Goal: Information Seeking & Learning: Compare options

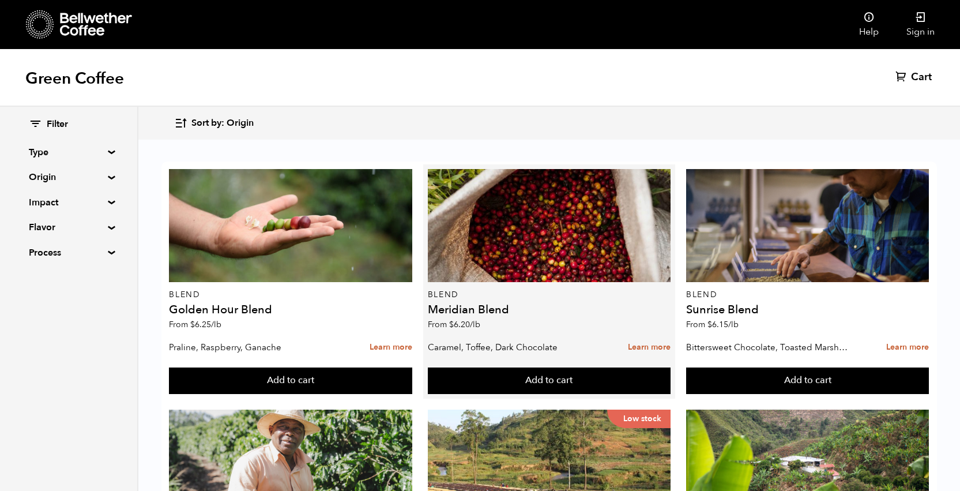
click at [475, 311] on h4 "Meridian Blend" at bounding box center [549, 310] width 243 height 12
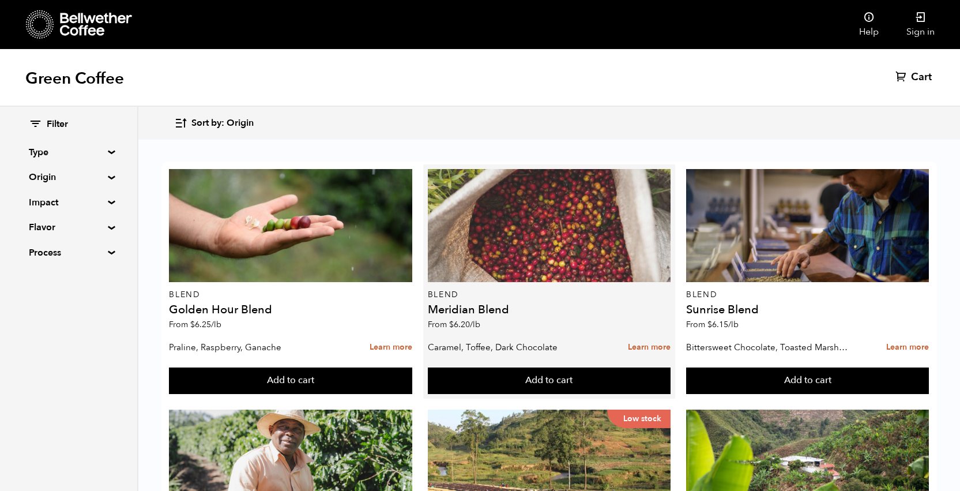
click at [568, 241] on div at bounding box center [549, 225] width 243 height 113
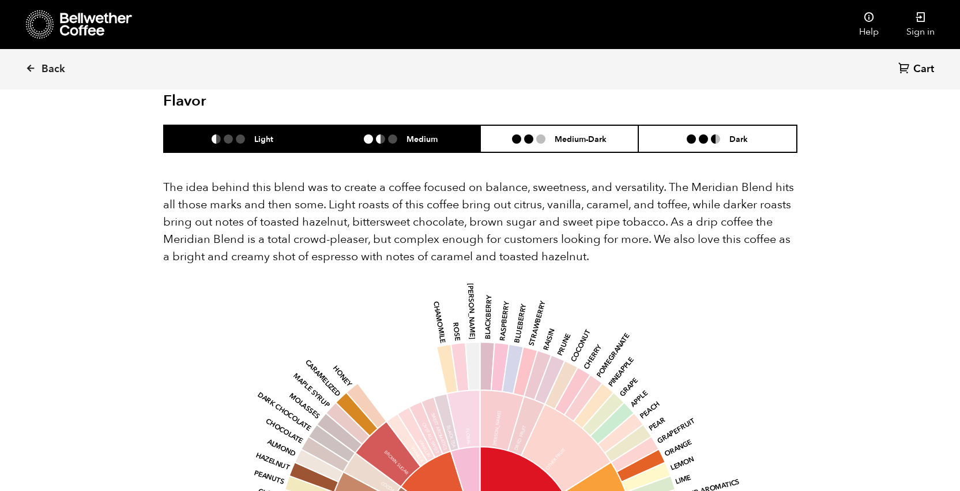
scroll to position [681, 0]
click at [403, 135] on ul at bounding box center [385, 139] width 43 height 9
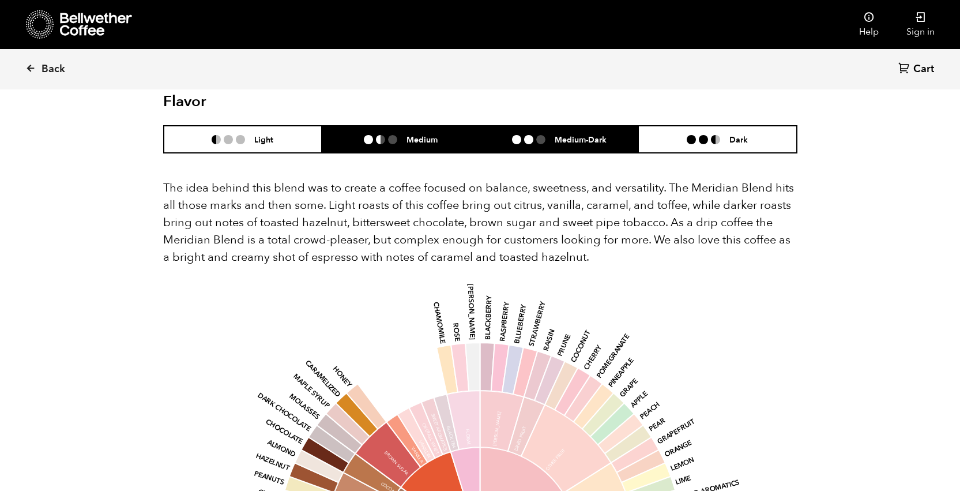
click at [500, 126] on li "Medium-Dark" at bounding box center [559, 139] width 159 height 27
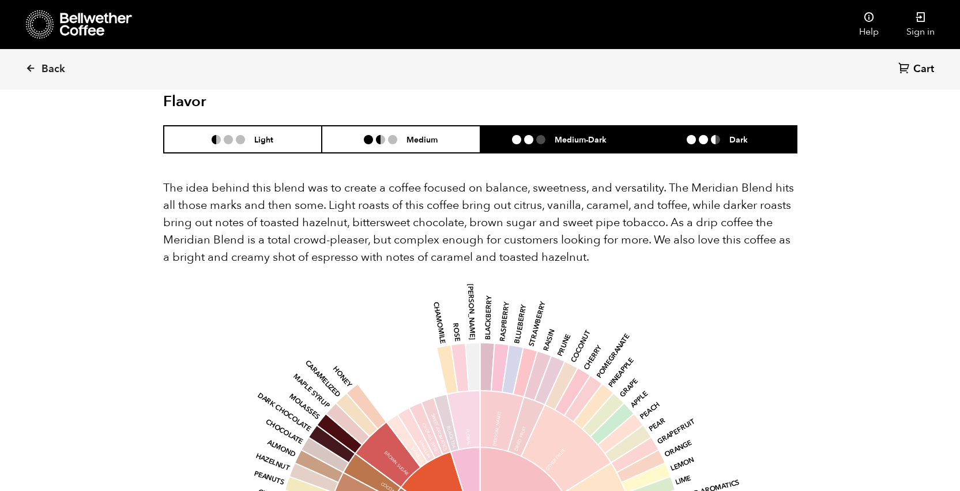
click at [674, 126] on li "Dark" at bounding box center [717, 139] width 159 height 27
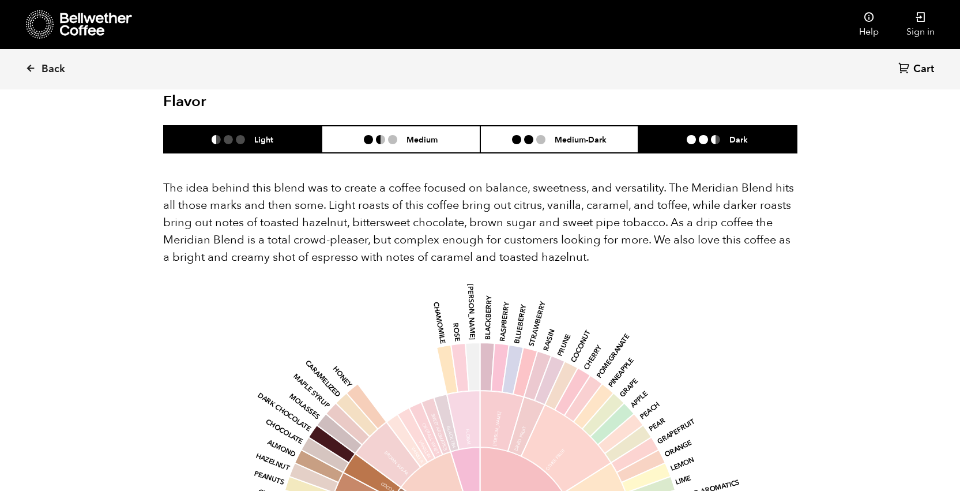
click at [286, 126] on li "Light" at bounding box center [243, 139] width 159 height 27
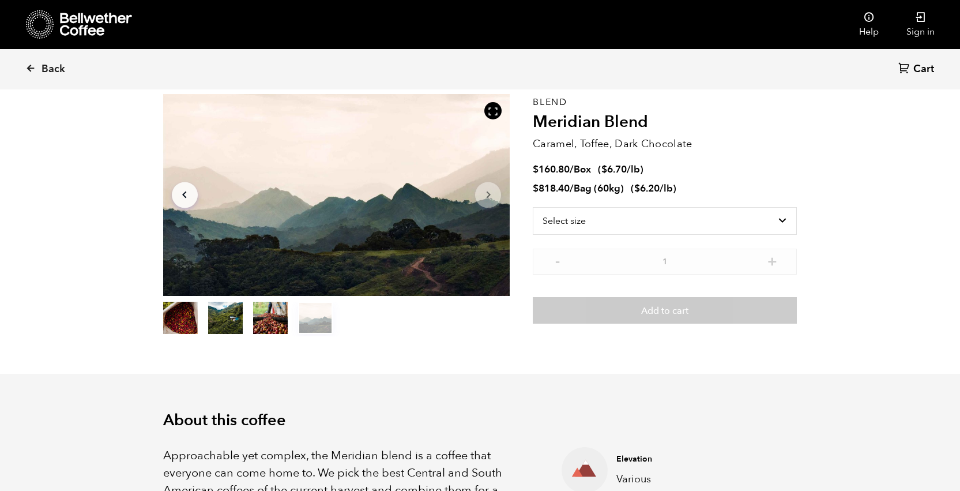
scroll to position [46, 0]
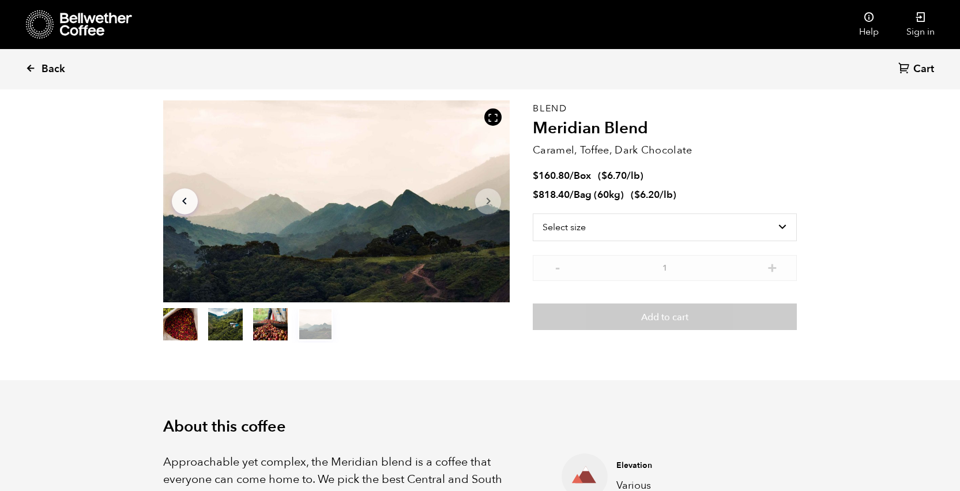
click at [50, 66] on span "Back" at bounding box center [54, 69] width 24 height 14
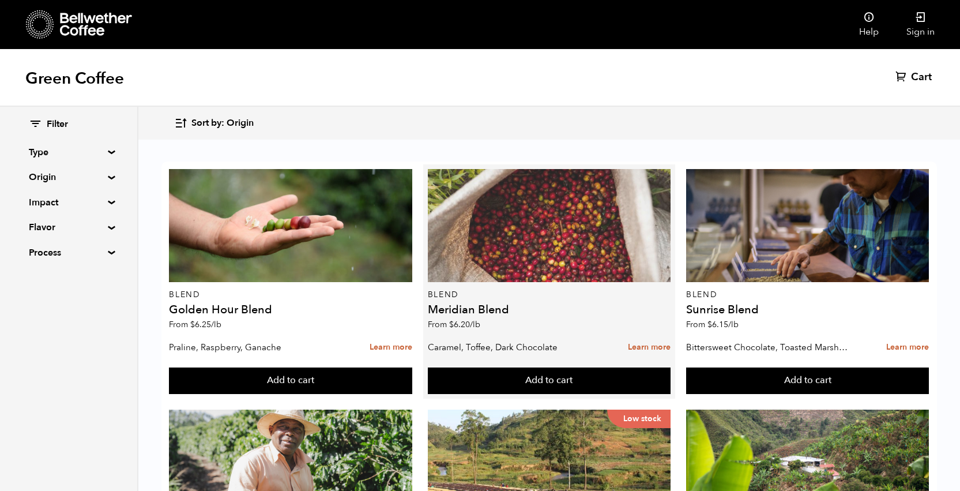
click at [525, 235] on div at bounding box center [549, 225] width 243 height 113
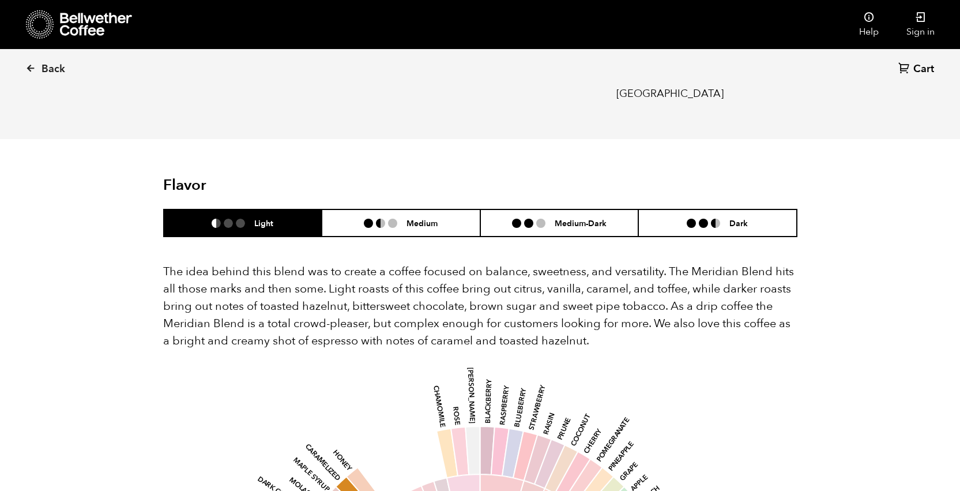
scroll to position [598, 0]
drag, startPoint x: 572, startPoint y: 306, endPoint x: 159, endPoint y: 231, distance: 420.6
copy p "The idea behind this blend was to create a coffee focused on balance, sweetness…"
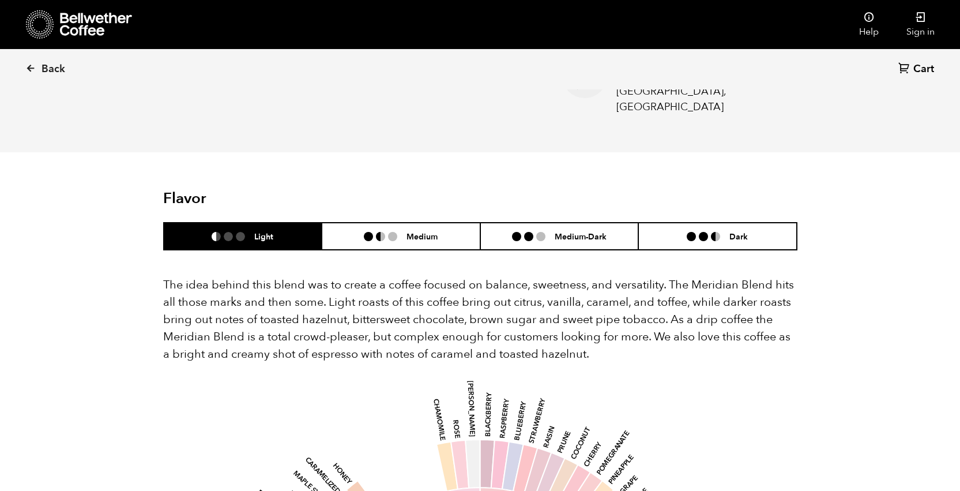
scroll to position [0, 0]
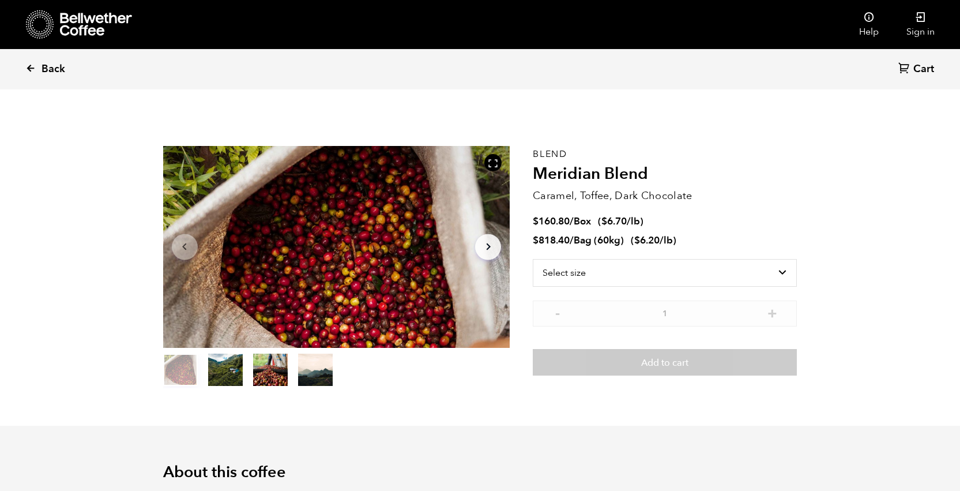
click at [28, 67] on icon at bounding box center [30, 68] width 10 height 10
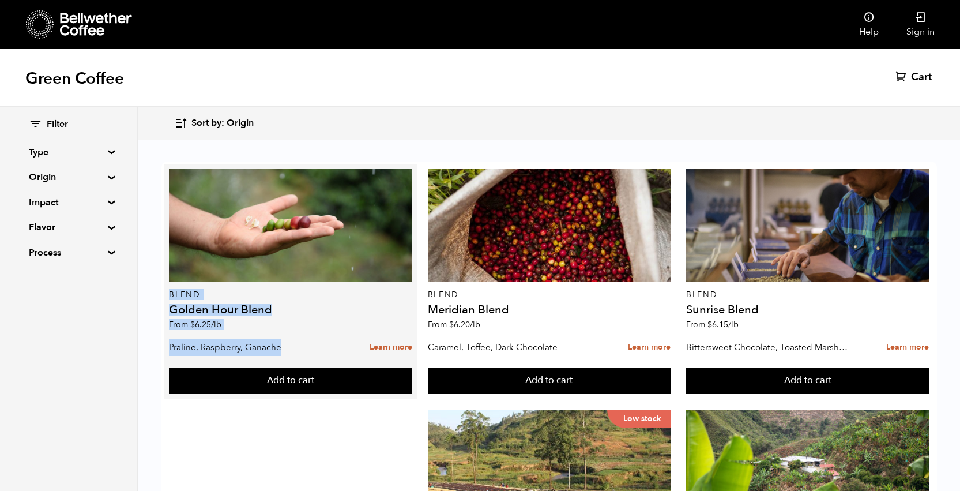
drag, startPoint x: 169, startPoint y: 293, endPoint x: 311, endPoint y: 346, distance: 151.4
click at [311, 346] on article "Blend Golden Hour Blend From $ 6.25 /lb Praline, Raspberry, Ganache Learn more …" at bounding box center [290, 281] width 252 height 234
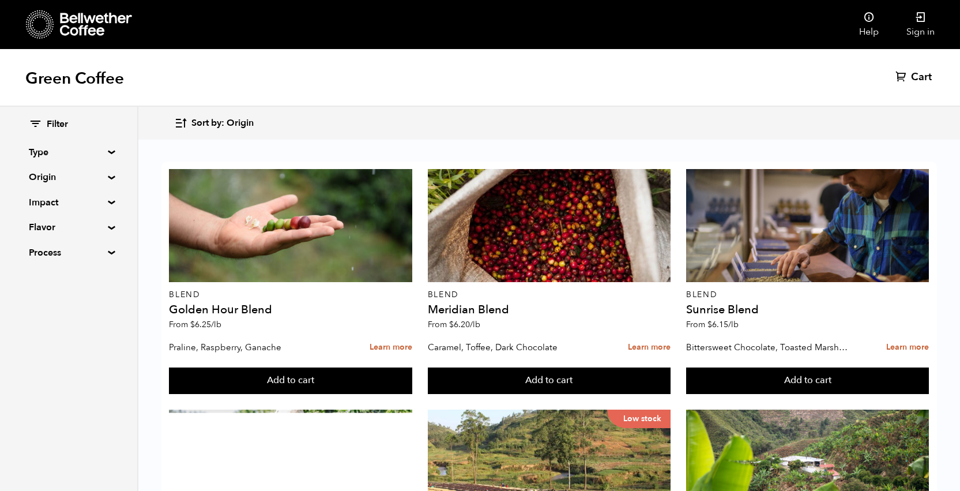
click at [108, 151] on summary "Type" at bounding box center [69, 152] width 80 height 14
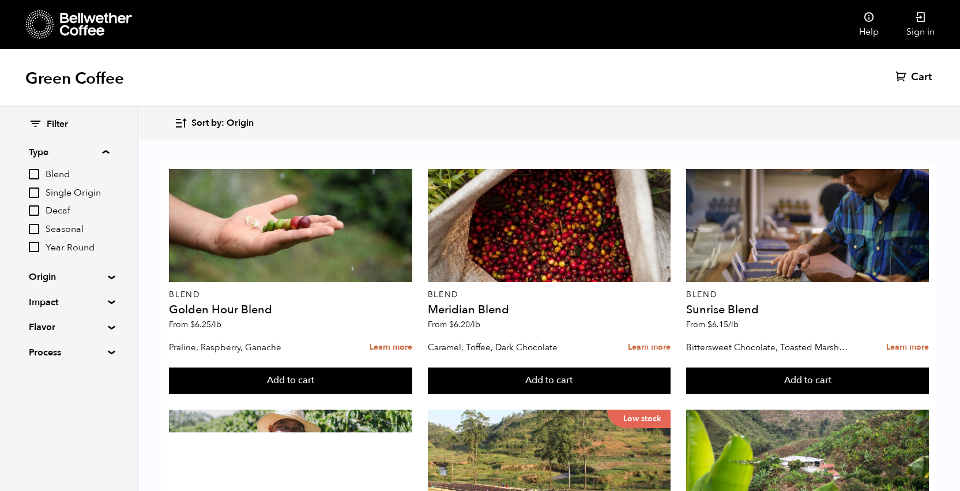
click at [107, 272] on div "Filter Type Blend Single Origin Decaf Seasonal Year Round Origin Blend [GEOGRAP…" at bounding box center [68, 239] width 137 height 264
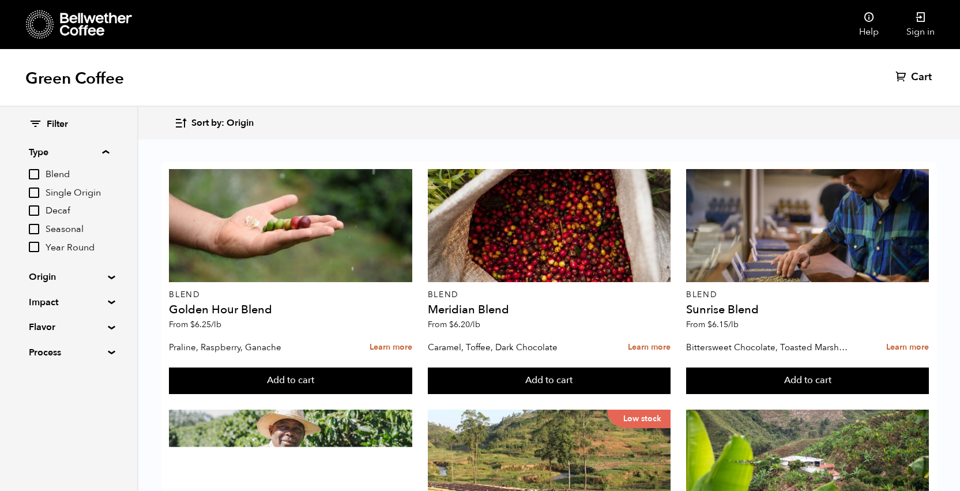
click at [107, 274] on summary "Origin" at bounding box center [69, 277] width 80 height 14
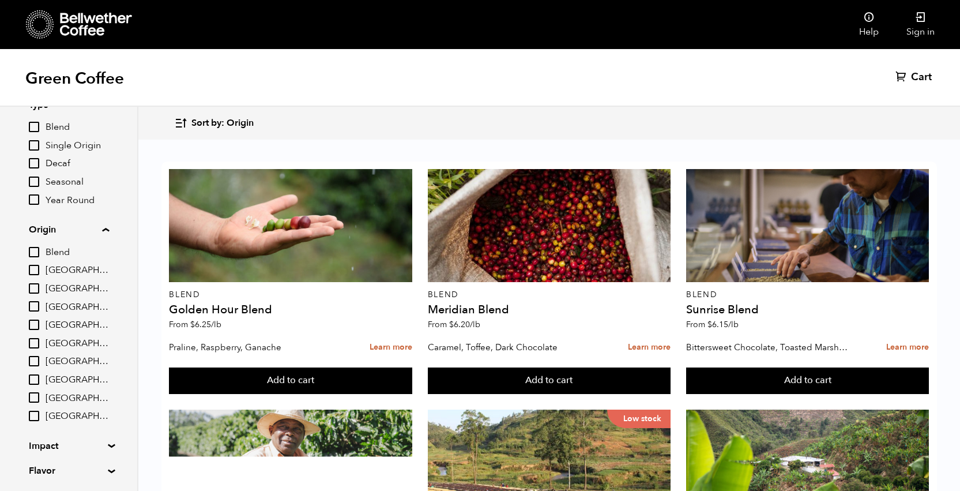
scroll to position [111, 0]
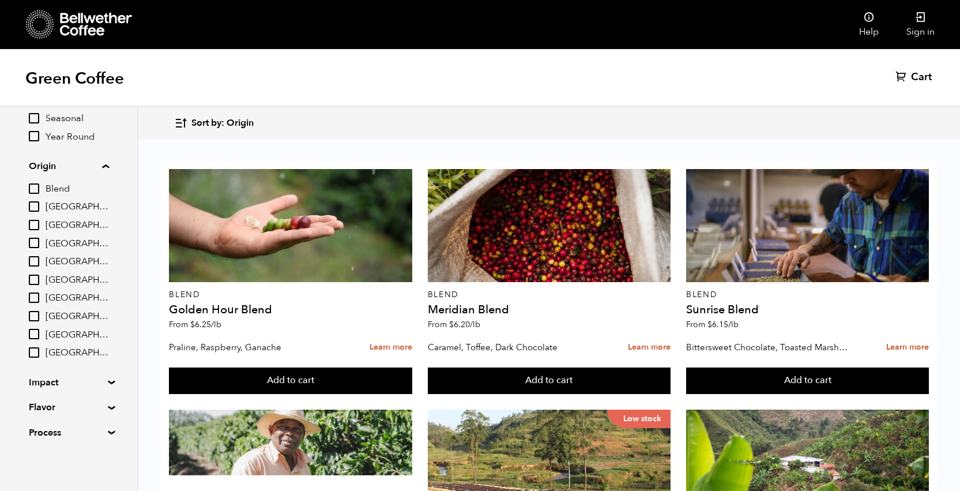
click at [109, 163] on summary "Origin" at bounding box center [69, 166] width 80 height 14
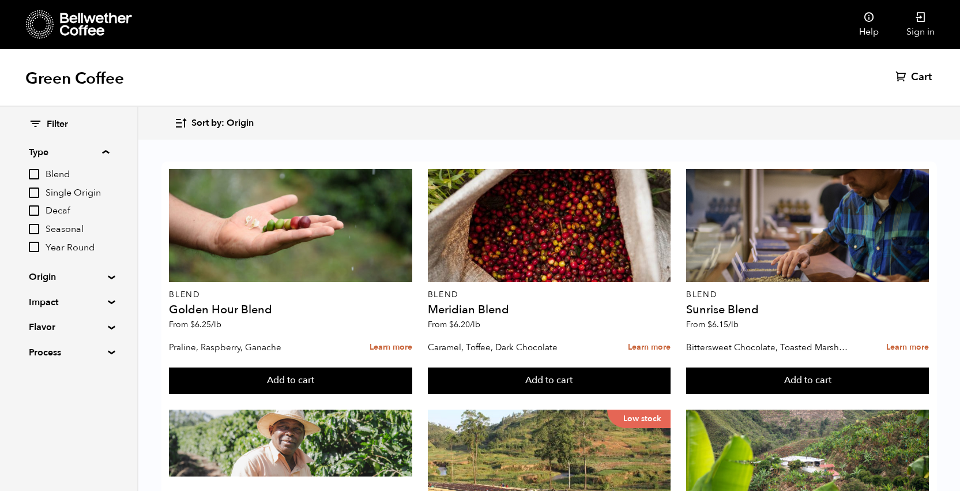
scroll to position [0, 0]
click at [107, 152] on summary "Type" at bounding box center [69, 152] width 80 height 14
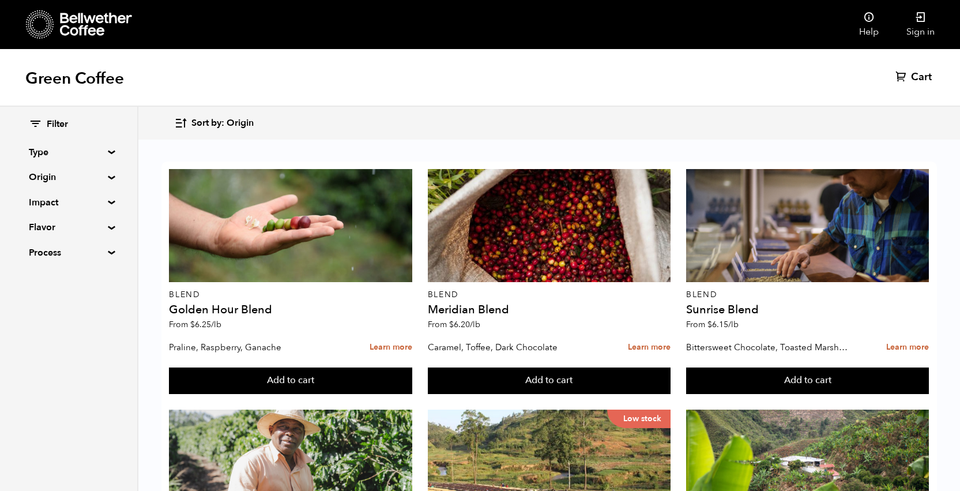
click at [105, 149] on div "Filter Type Blend Single Origin Decaf Seasonal Year Round Origin Blend Brazil B…" at bounding box center [68, 189] width 137 height 164
click at [106, 150] on summary "Type" at bounding box center [69, 152] width 80 height 14
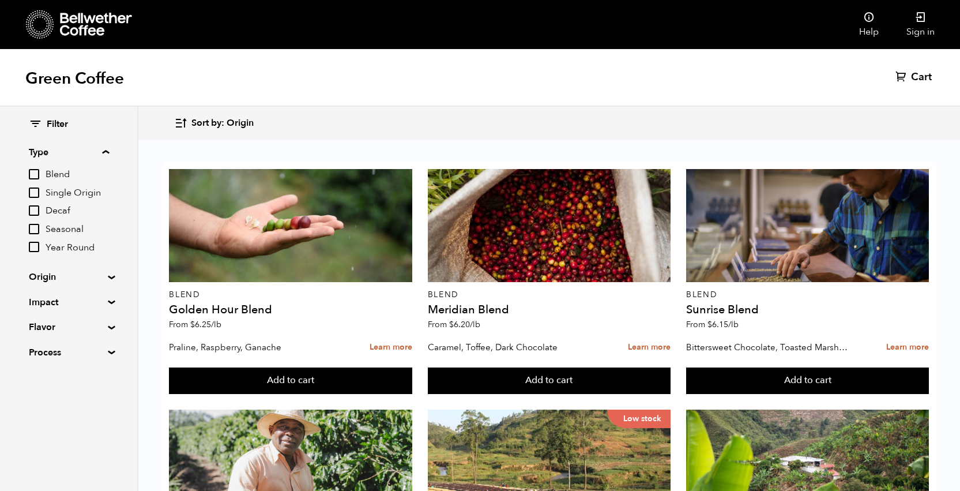
click at [108, 277] on summary "Origin" at bounding box center [69, 277] width 80 height 14
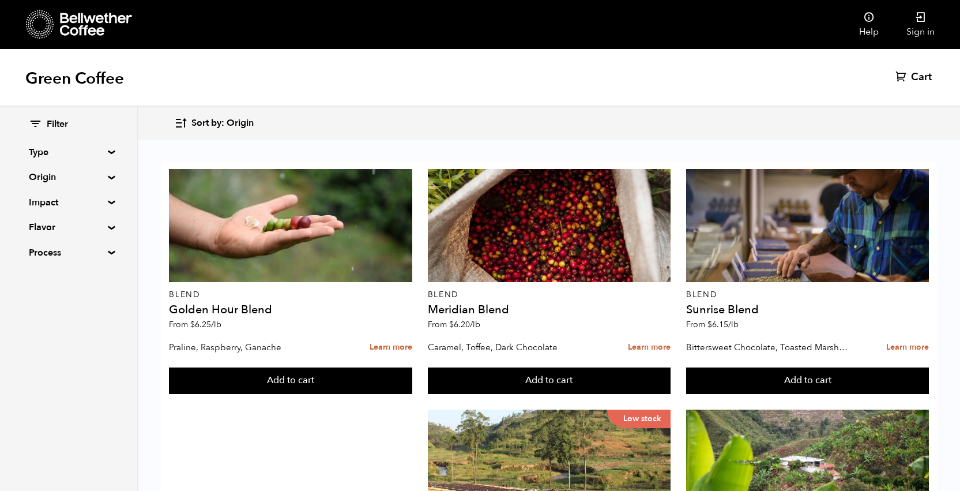
click at [107, 150] on summary "Type" at bounding box center [69, 152] width 80 height 14
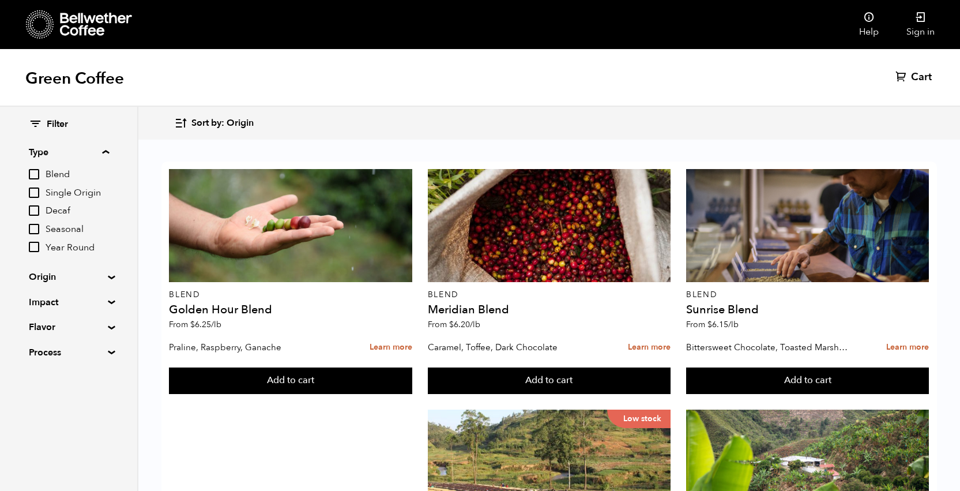
click at [105, 272] on div "Filter Type Blend Single Origin Decaf Seasonal Year Round Origin Blend [GEOGRAP…" at bounding box center [68, 239] width 137 height 264
click at [107, 275] on summary "Origin" at bounding box center [69, 277] width 80 height 14
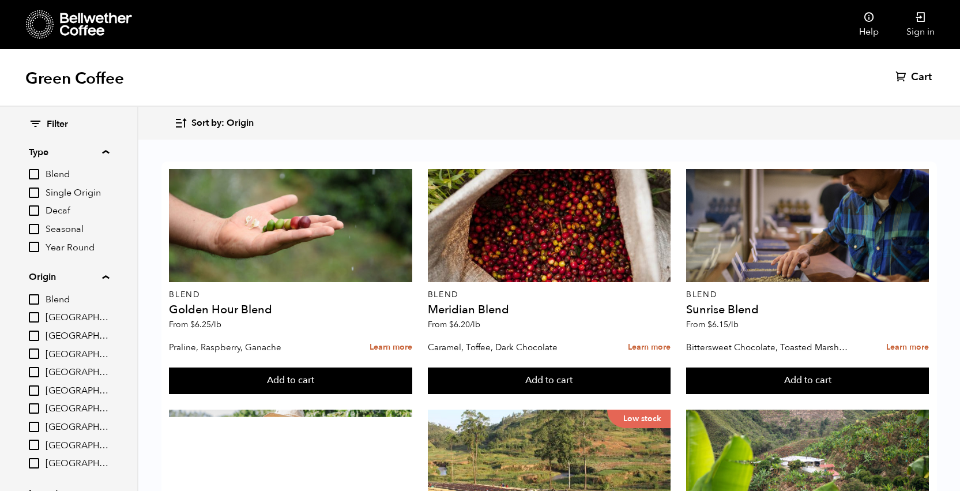
scroll to position [111, 0]
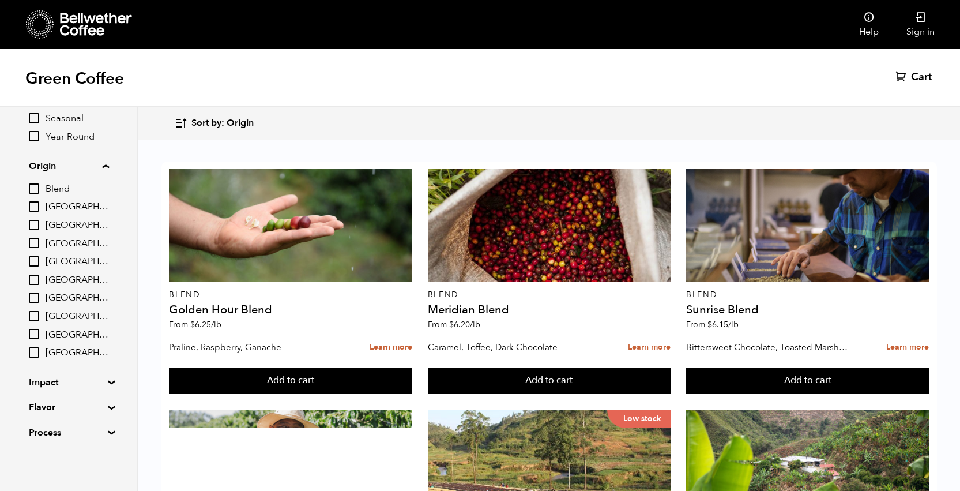
click at [107, 382] on summary "Impact" at bounding box center [69, 382] width 80 height 14
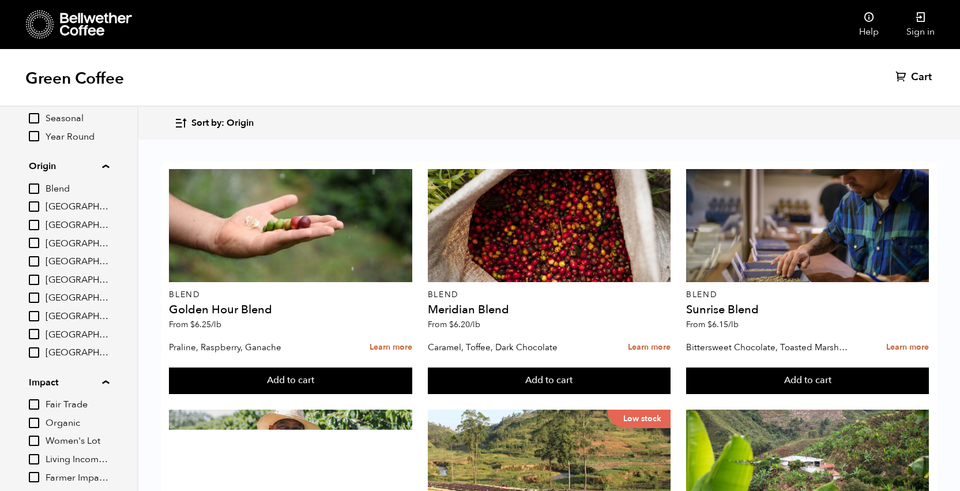
scroll to position [210, 0]
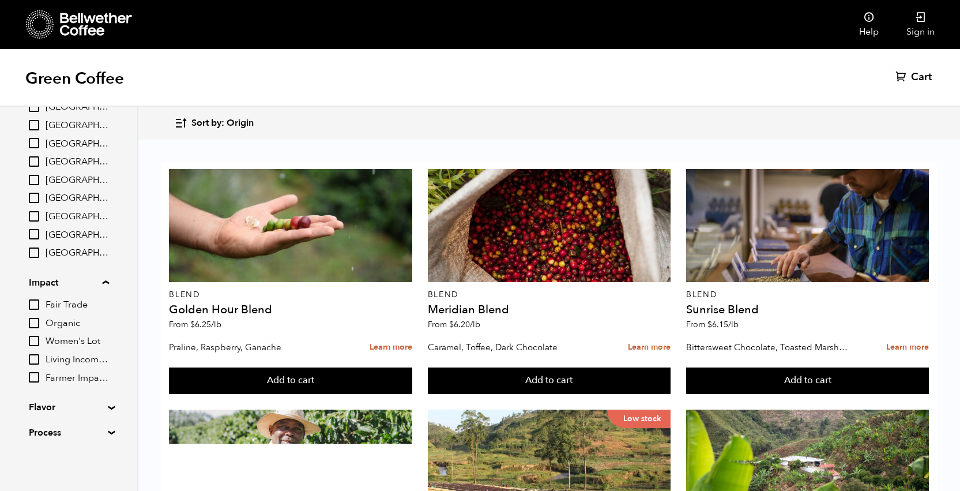
click at [107, 406] on summary "Flavor" at bounding box center [69, 407] width 80 height 14
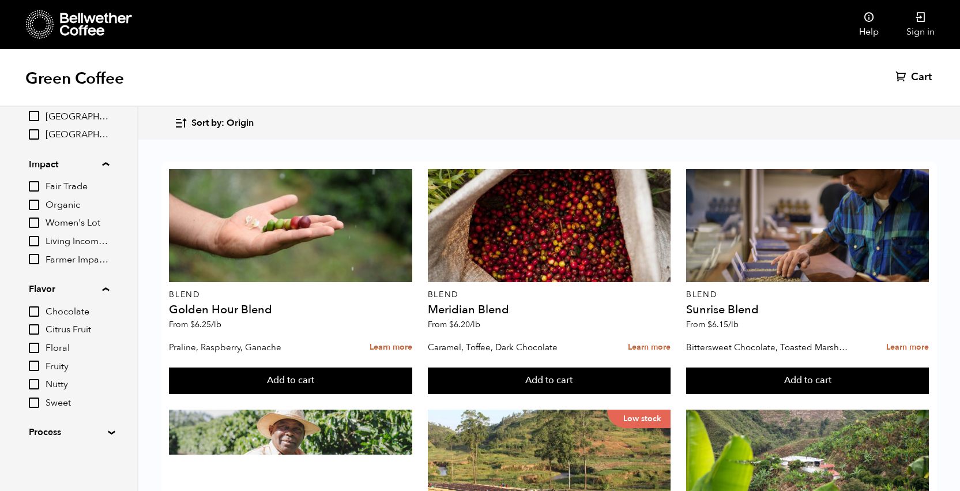
scroll to position [88, 0]
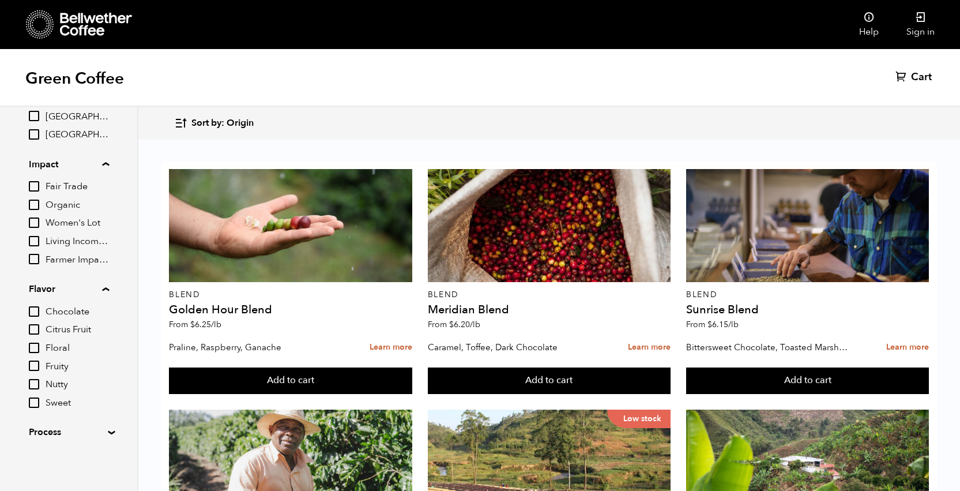
click at [39, 307] on input "Chocolate" at bounding box center [34, 311] width 10 height 10
checkbox input "true"
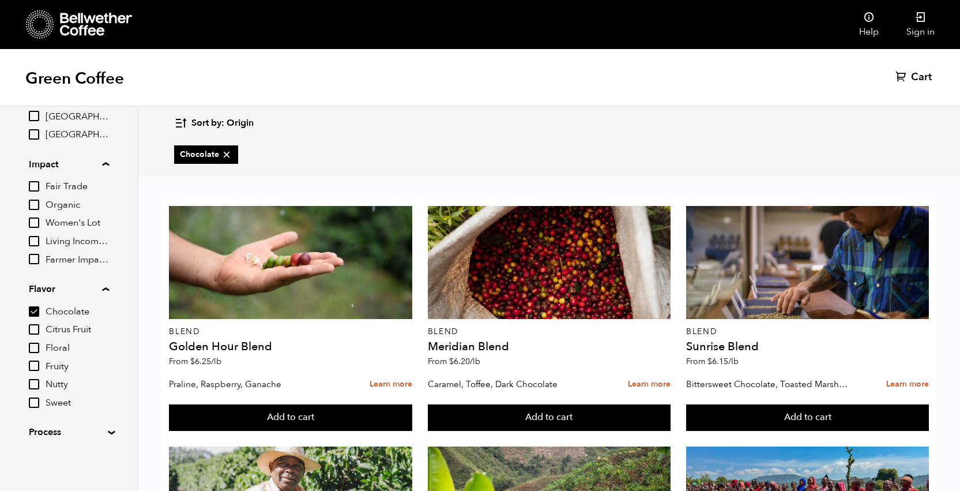
click at [37, 364] on input "Fruity" at bounding box center [34, 365] width 10 height 10
checkbox input "true"
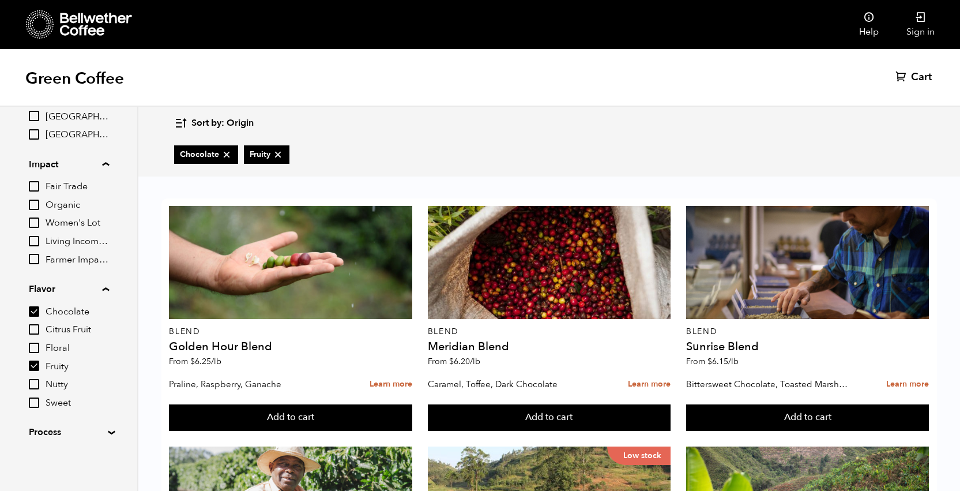
click at [37, 310] on input "Chocolate" at bounding box center [34, 311] width 10 height 10
checkbox input "false"
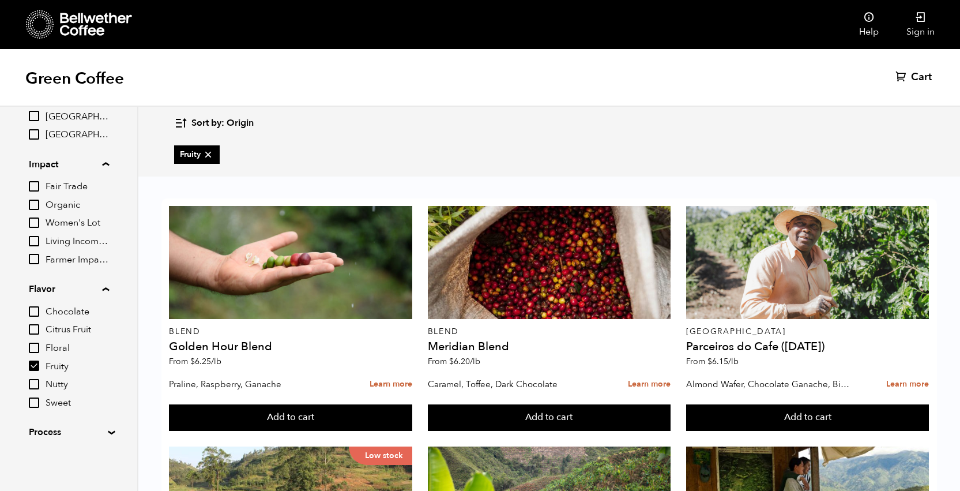
click at [37, 365] on input "Fruity" at bounding box center [34, 365] width 10 height 10
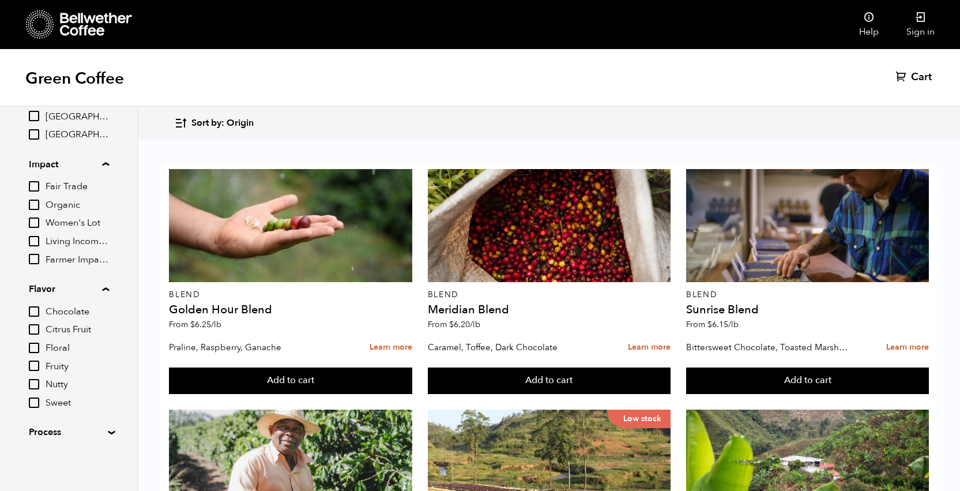
click at [33, 365] on input "Fruity" at bounding box center [34, 365] width 10 height 10
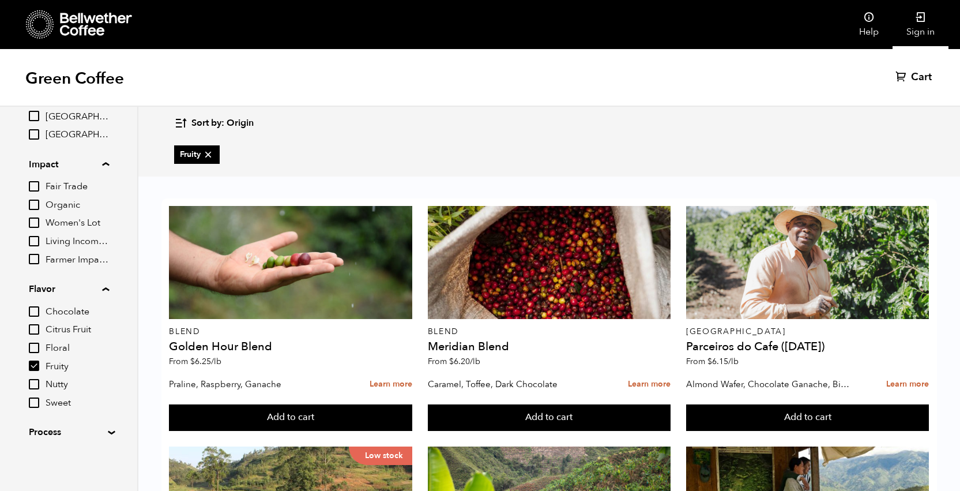
scroll to position [330, 0]
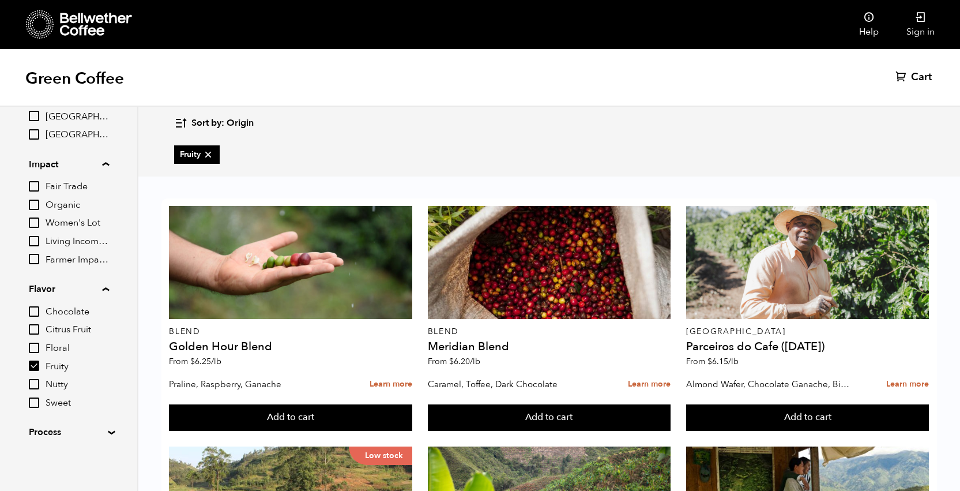
click at [210, 154] on icon at bounding box center [208, 155] width 12 height 12
checkbox input "false"
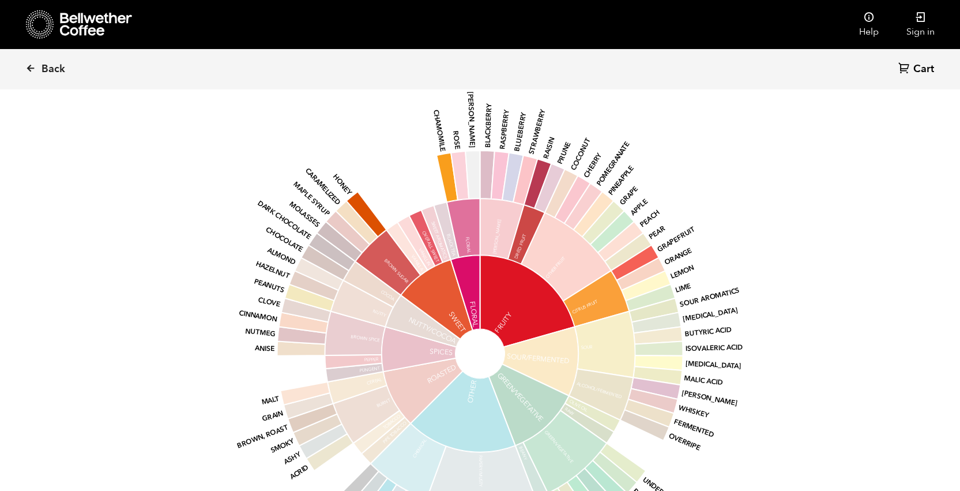
scroll to position [881, 0]
click at [44, 69] on span "Back" at bounding box center [54, 69] width 24 height 14
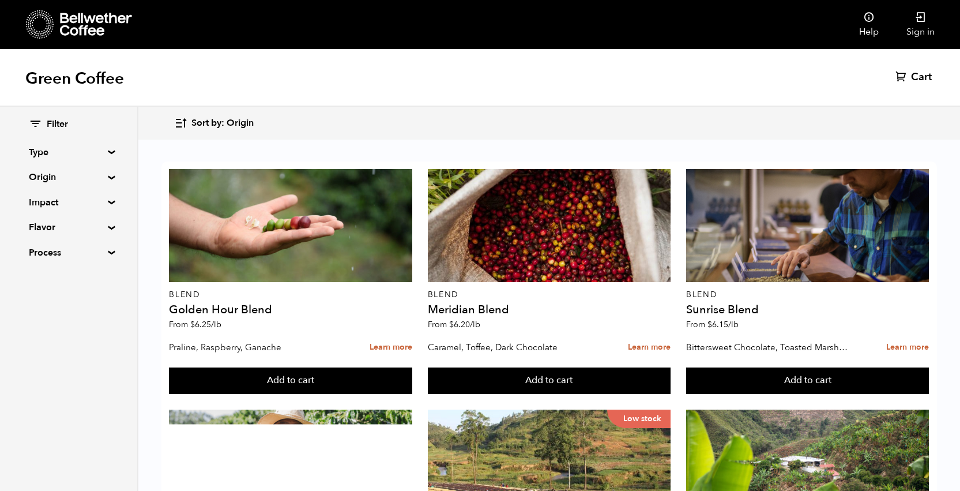
click at [107, 226] on summary "Flavor" at bounding box center [69, 227] width 80 height 14
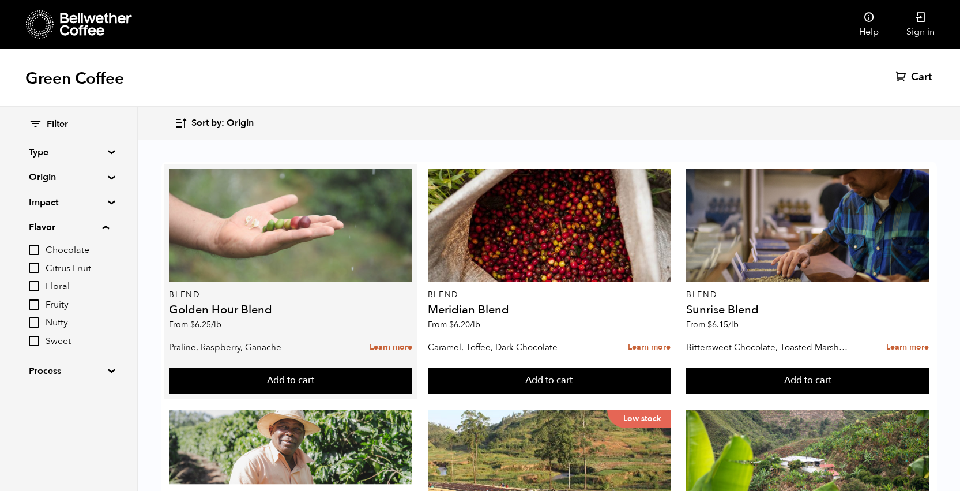
click at [290, 269] on div at bounding box center [290, 225] width 243 height 113
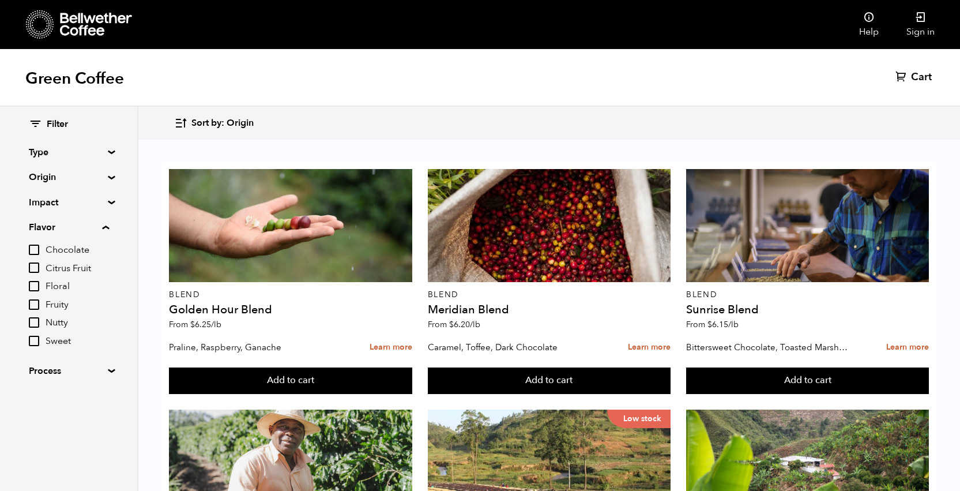
click at [107, 226] on summary "Flavor" at bounding box center [69, 227] width 80 height 14
click at [108, 201] on summary "Impact" at bounding box center [69, 202] width 80 height 14
click at [109, 201] on summary "Impact" at bounding box center [69, 202] width 80 height 14
click at [107, 250] on summary "Process" at bounding box center [69, 253] width 80 height 14
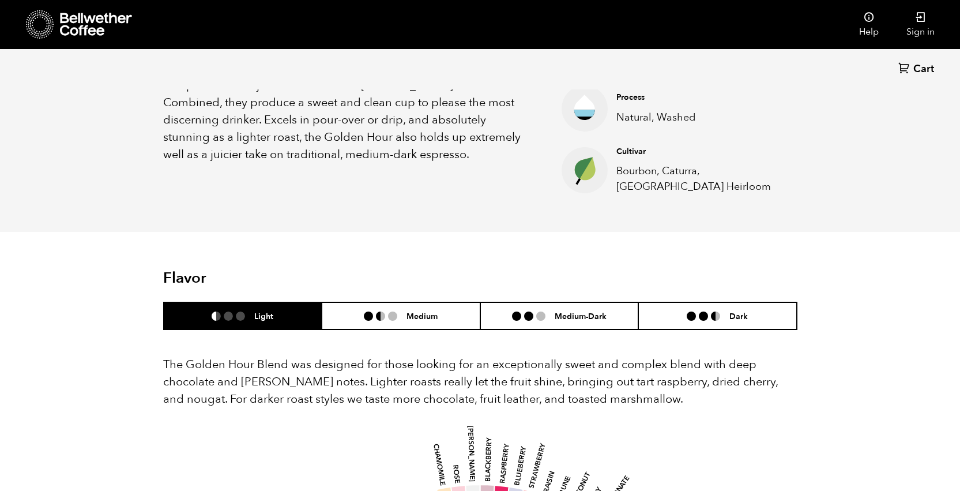
scroll to position [897, 0]
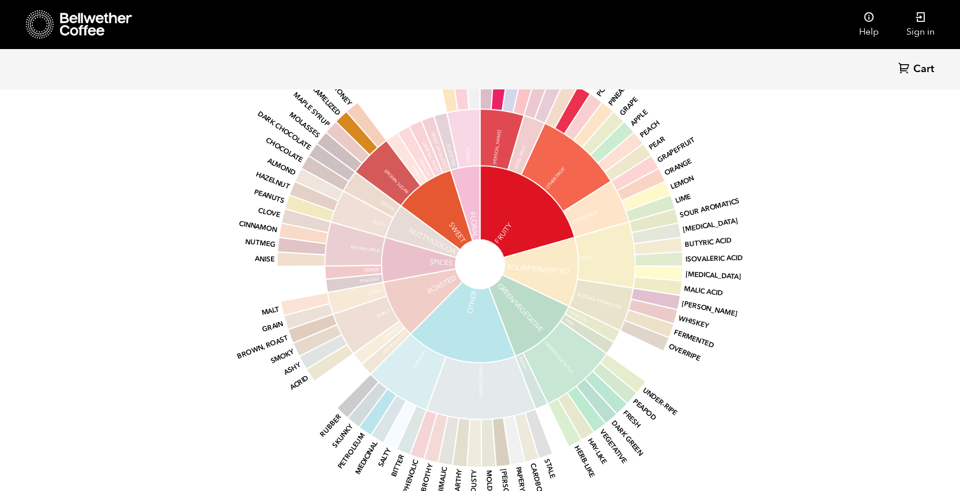
drag, startPoint x: 787, startPoint y: 182, endPoint x: 783, endPoint y: 310, distance: 127.5
click at [783, 310] on div "base Fruity Sour/Fermented Green/Vegetative Other Roasted Spices Nutty/Cocoa Sw…" at bounding box center [480, 252] width 634 height 490
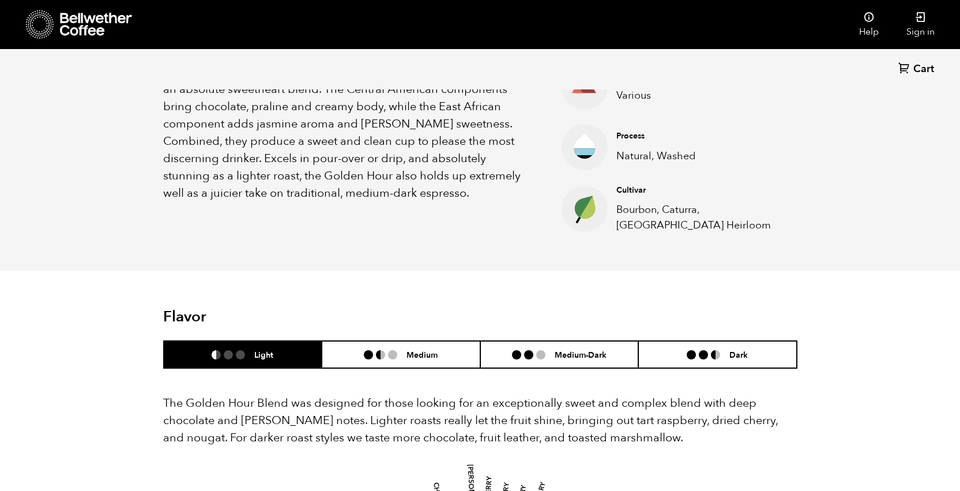
scroll to position [502, 614]
